Goal: Task Accomplishment & Management: Use online tool/utility

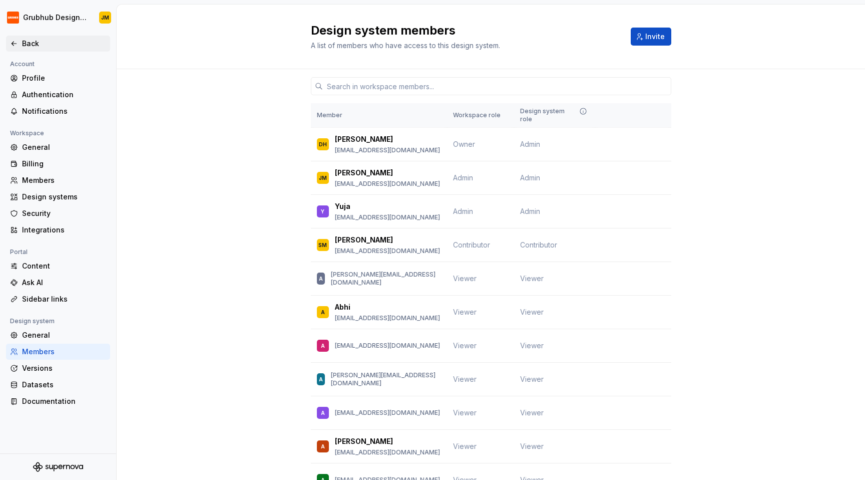
click at [37, 39] on div "Back" at bounding box center [64, 44] width 84 height 10
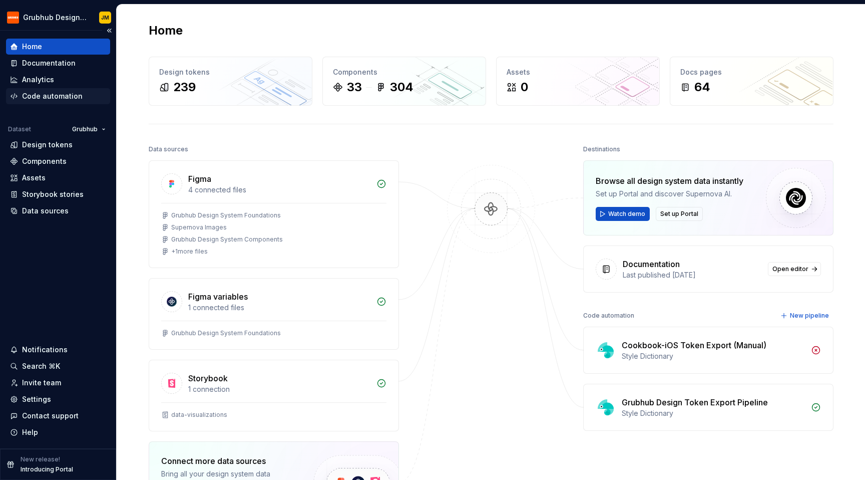
click at [71, 91] on div "Code automation" at bounding box center [52, 96] width 61 height 10
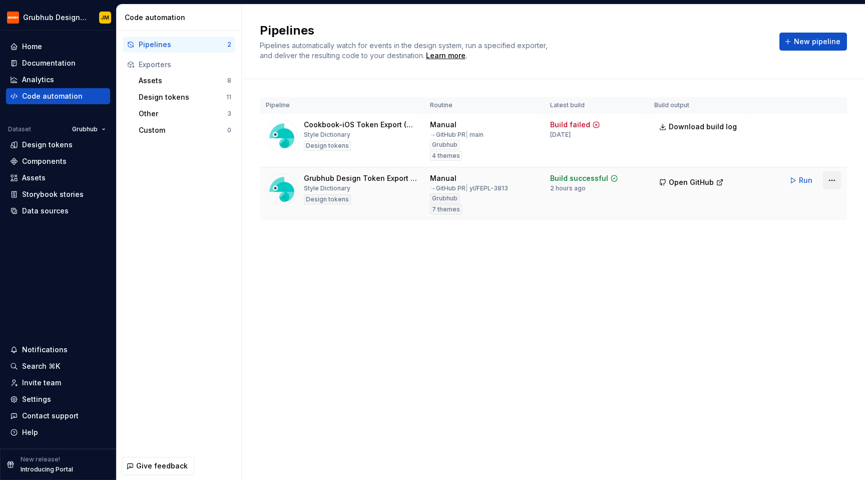
click at [829, 178] on html "Grubhub Design System JM Home Documentation Analytics Code automation Dataset G…" at bounding box center [432, 240] width 865 height 480
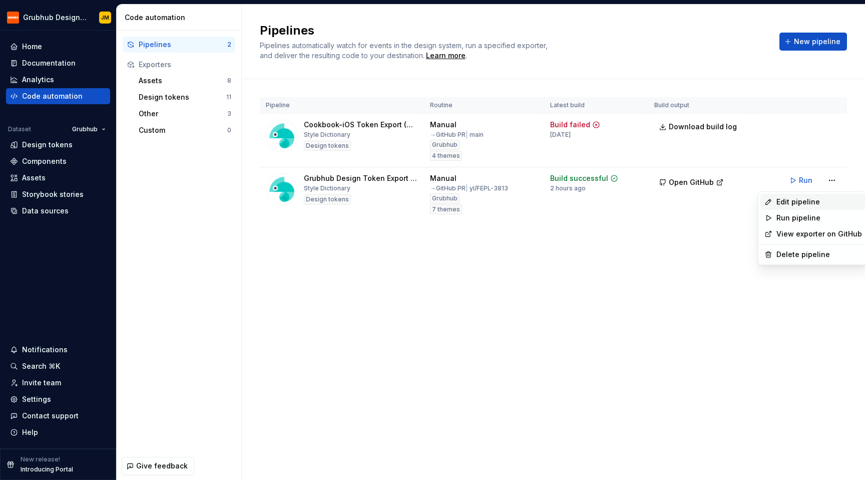
click at [805, 202] on div "Edit pipeline" at bounding box center [819, 202] width 86 height 10
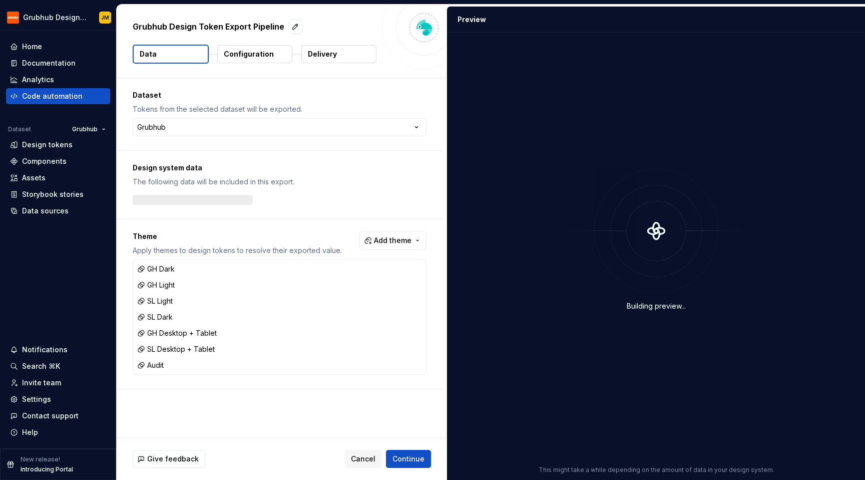
click at [338, 61] on button "Delivery" at bounding box center [338, 54] width 75 height 18
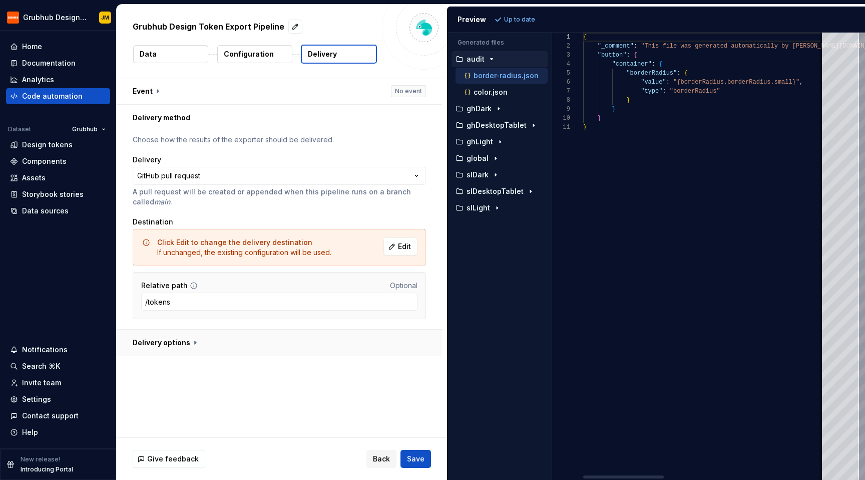
click at [176, 342] on button "button" at bounding box center [279, 342] width 325 height 26
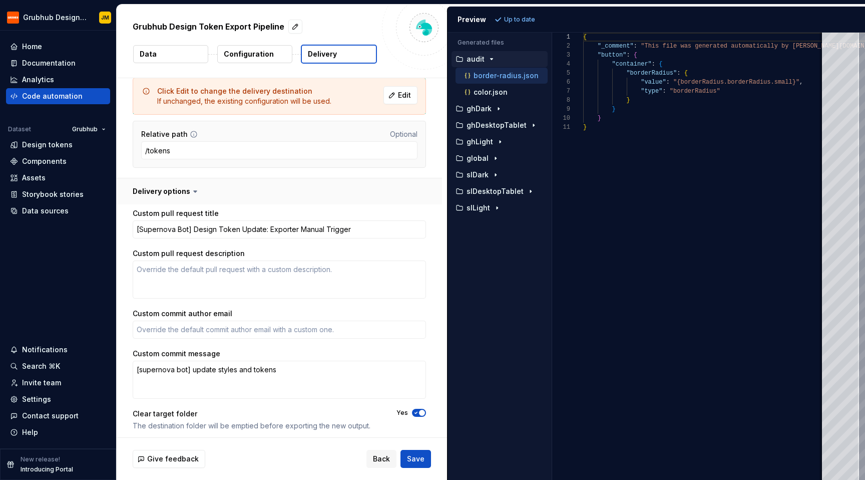
scroll to position [155, 0]
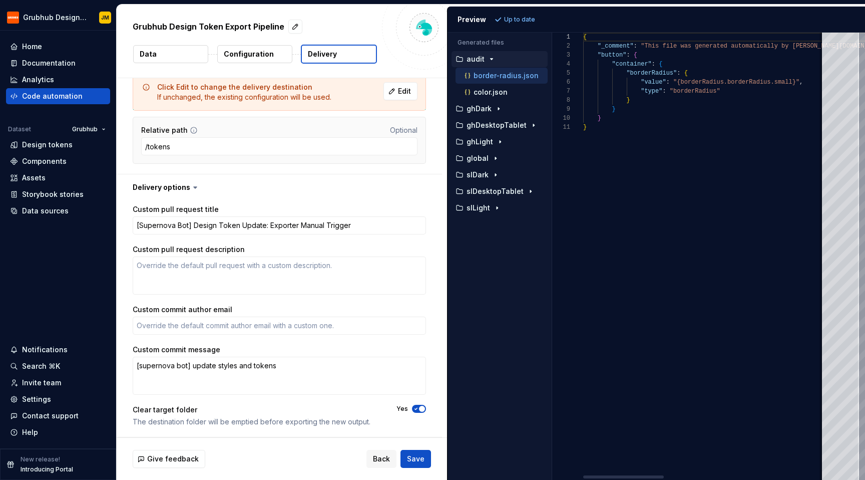
type textarea "*"
